Goal: Transaction & Acquisition: Purchase product/service

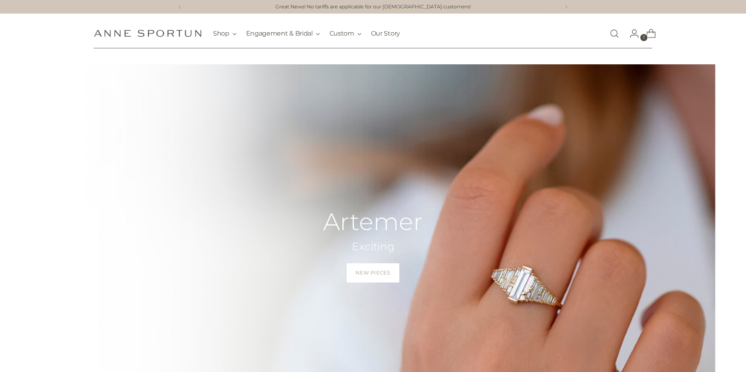
click at [617, 38] on link "Open search modal" at bounding box center [615, 34] width 16 height 16
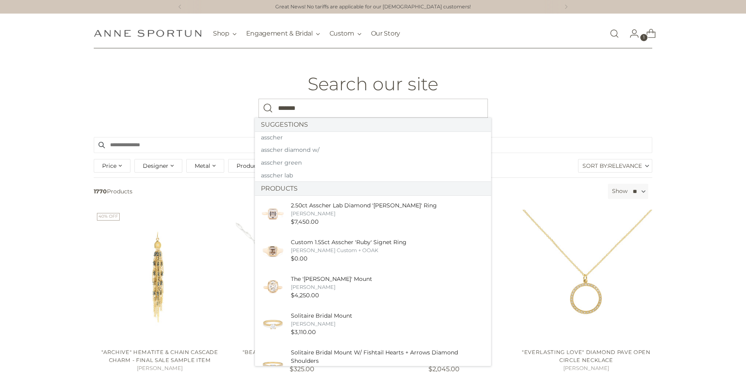
type input "*******"
click at [259, 99] on button "Search" at bounding box center [268, 108] width 19 height 19
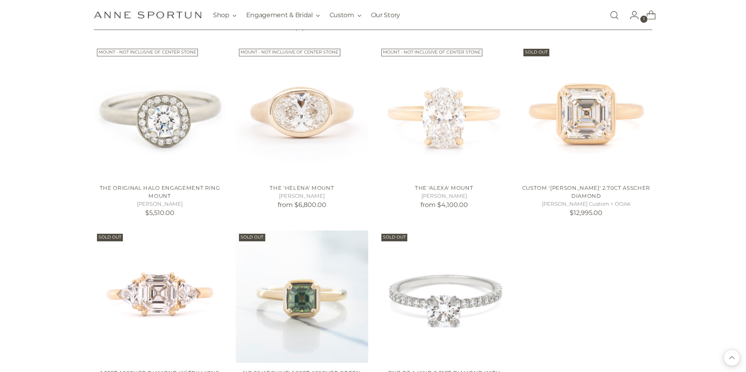
scroll to position [1270, 0]
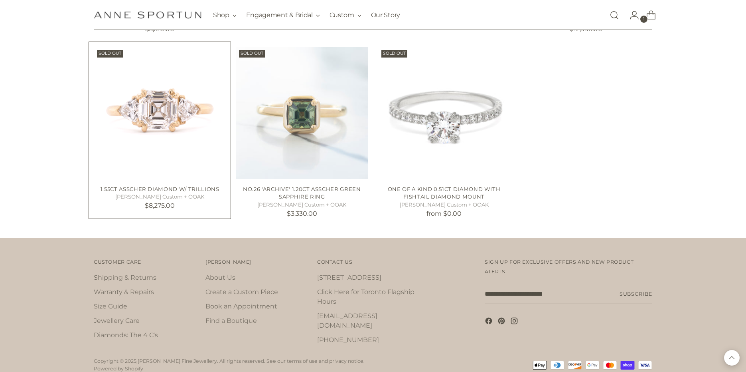
click at [0, 0] on img "1.55ct Asscher Diamond w/ Trillions" at bounding box center [0, 0] width 0 height 0
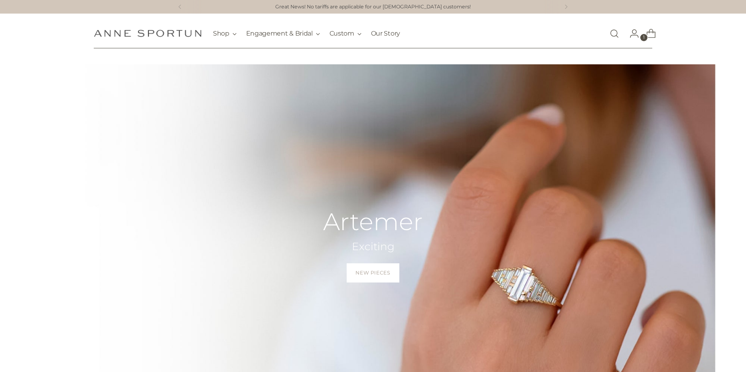
click at [174, 26] on h1 "[PERSON_NAME] Fine Jewellery" at bounding box center [148, 33] width 108 height 14
click at [173, 30] on img "Anne Sportun Fine Jewellery" at bounding box center [148, 34] width 108 height 8
